Goal: Check status: Check status

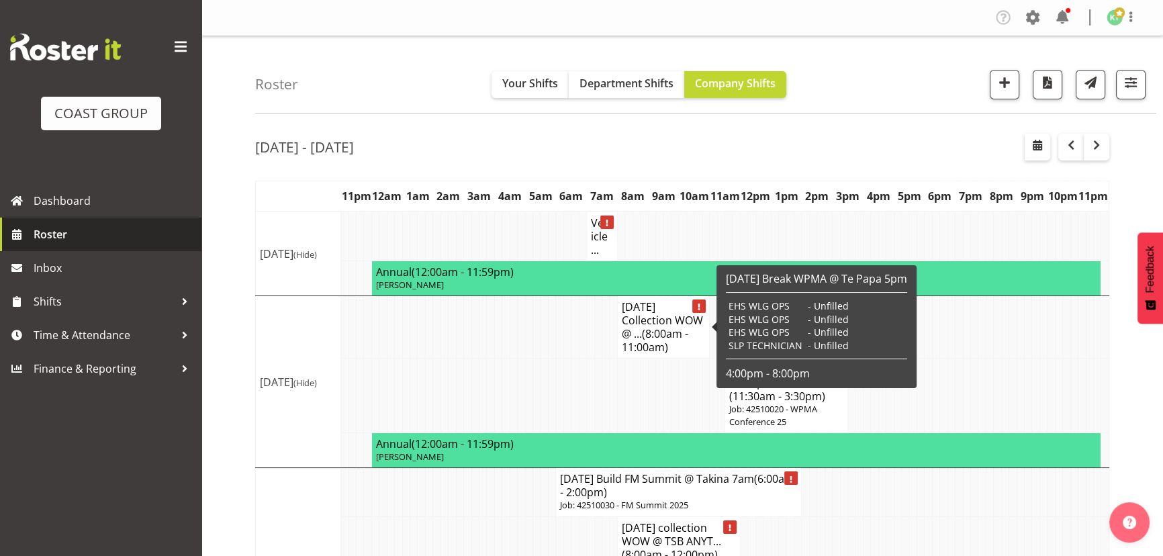
click at [133, 241] on span "Roster" at bounding box center [114, 234] width 161 height 20
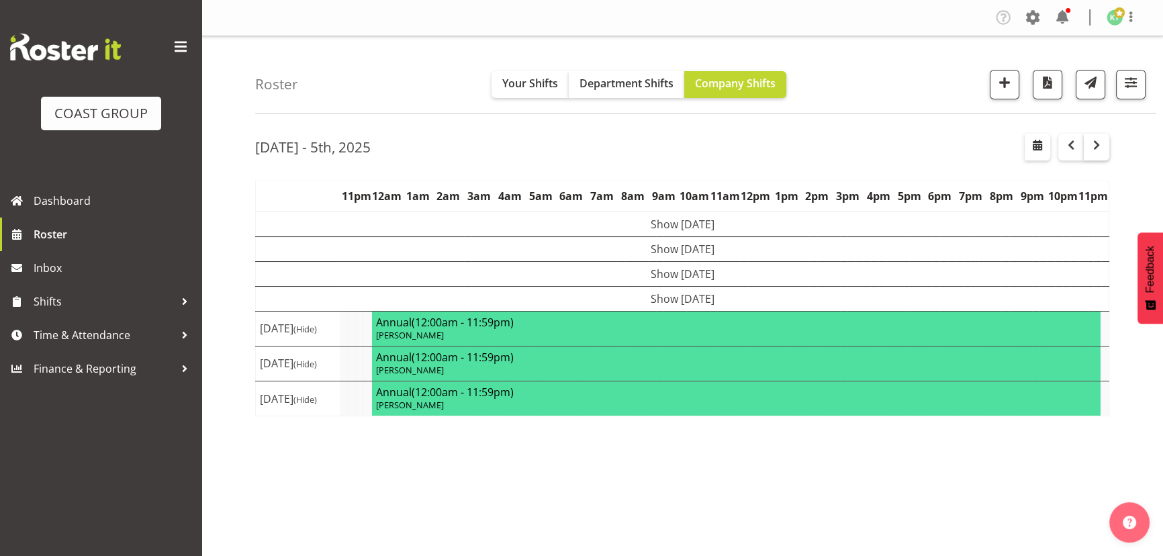
click at [1112, 144] on div "[DATE] - 5th, [DATE] - [DATE] [DATE] Day Week Fortnight Month calendar Month Ag…" at bounding box center [709, 392] width 908 height 537
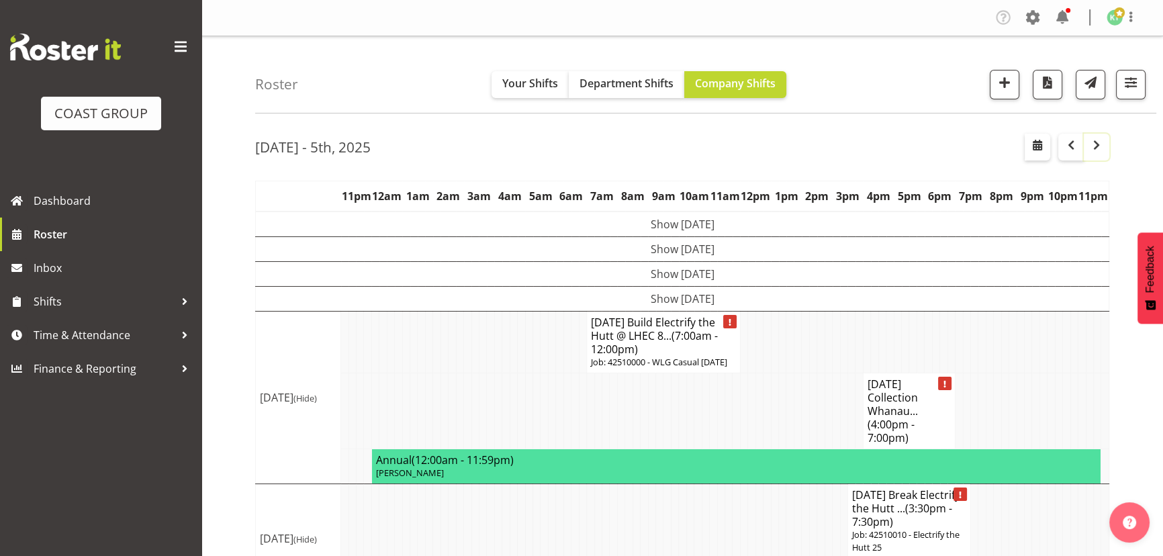
click at [1101, 153] on button "button" at bounding box center [1097, 147] width 26 height 27
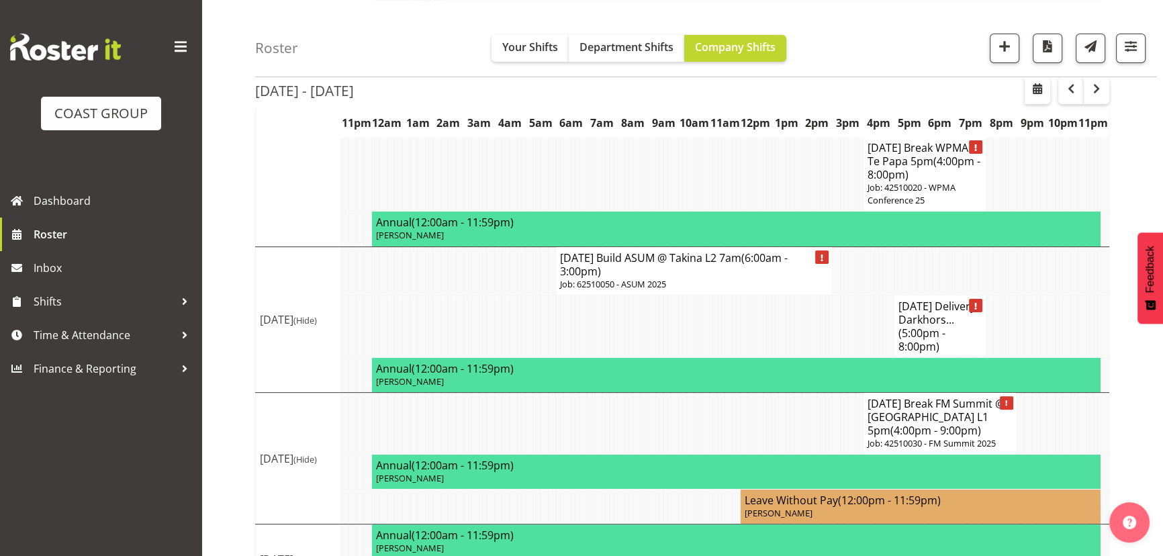
scroll to position [450, 0]
